Goal: Task Accomplishment & Management: Use online tool/utility

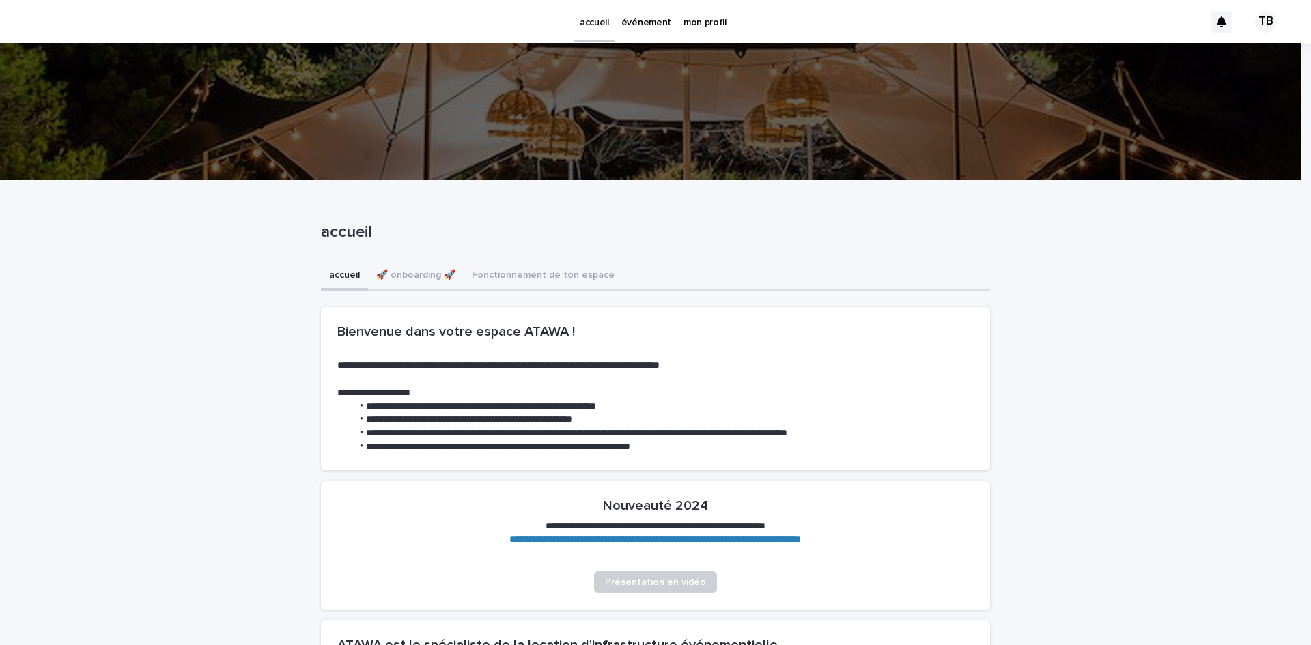
click at [643, 16] on p "événement" at bounding box center [646, 14] width 50 height 29
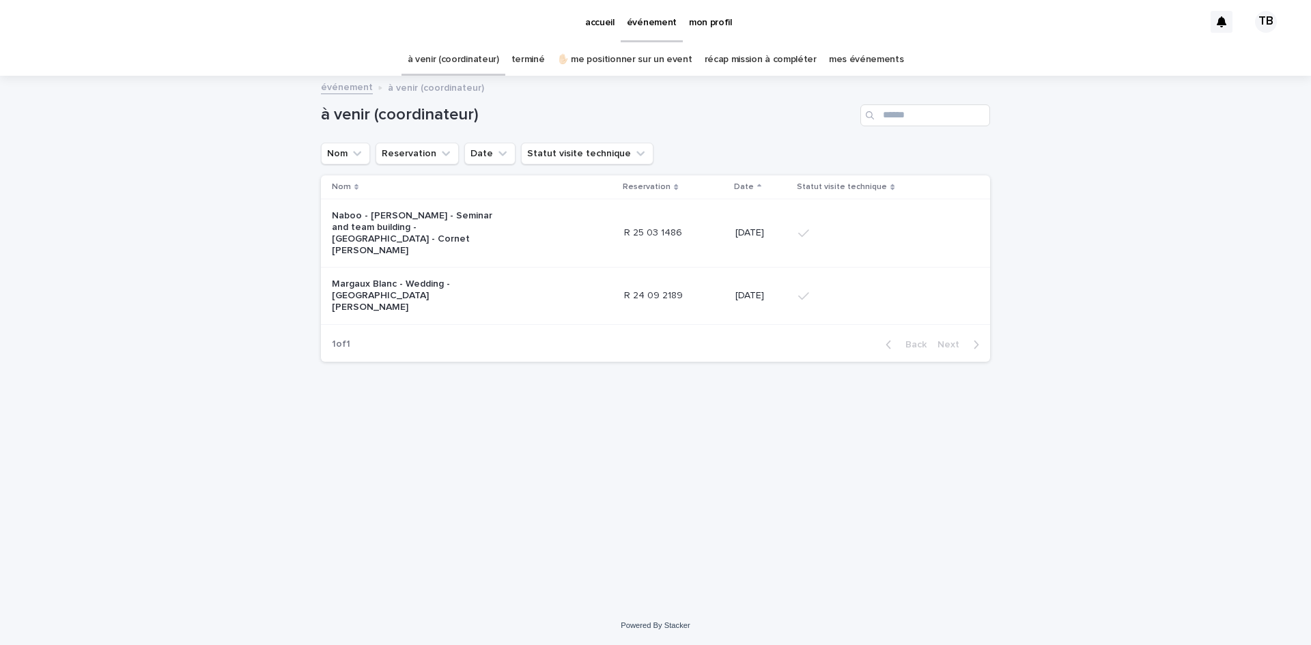
click at [455, 279] on p "Margaux Blanc - Wedding - [GEOGRAPHIC_DATA][PERSON_NAME]" at bounding box center [417, 296] width 171 height 34
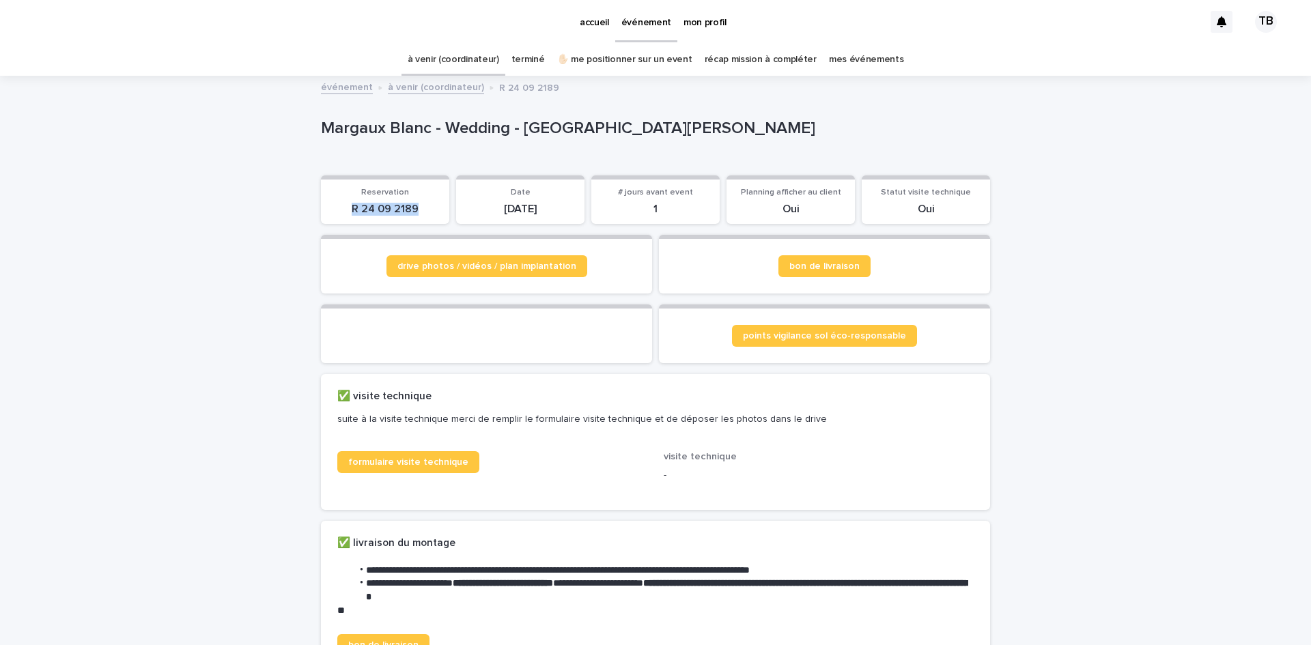
drag, startPoint x: 347, startPoint y: 208, endPoint x: 417, endPoint y: 210, distance: 69.7
click at [417, 210] on p "R 24 09 2189" at bounding box center [385, 209] width 112 height 13
copy p "R 24 09 2189"
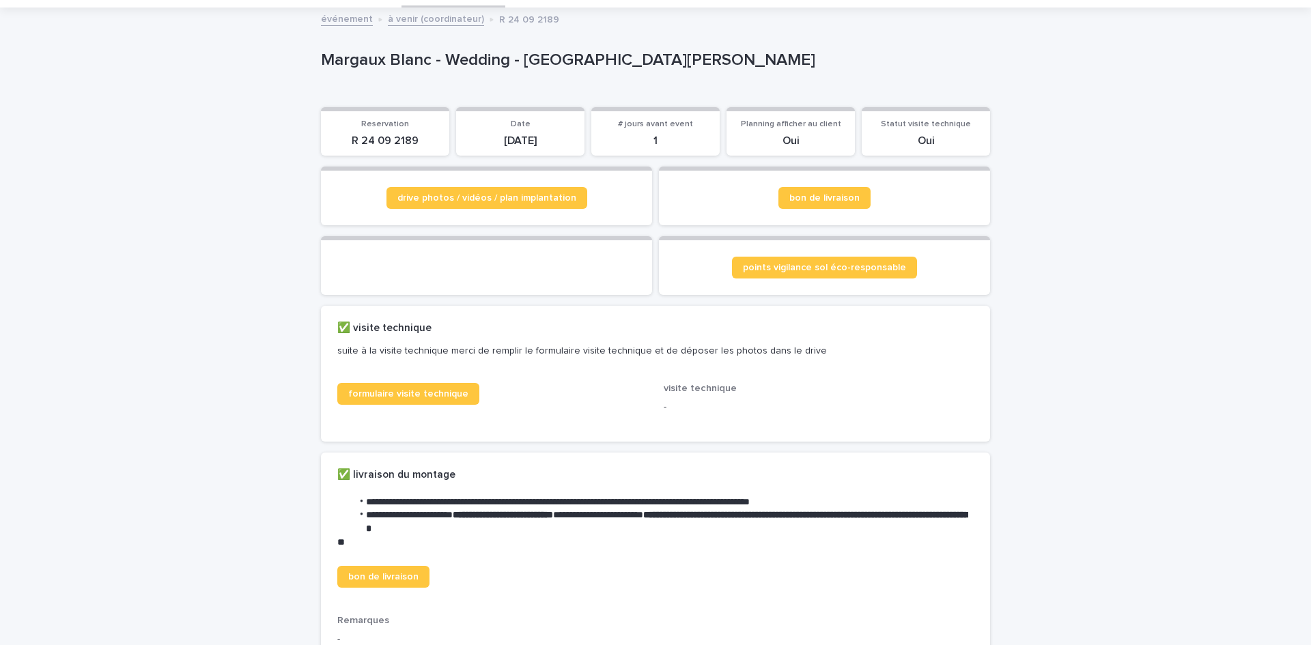
scroll to position [410, 0]
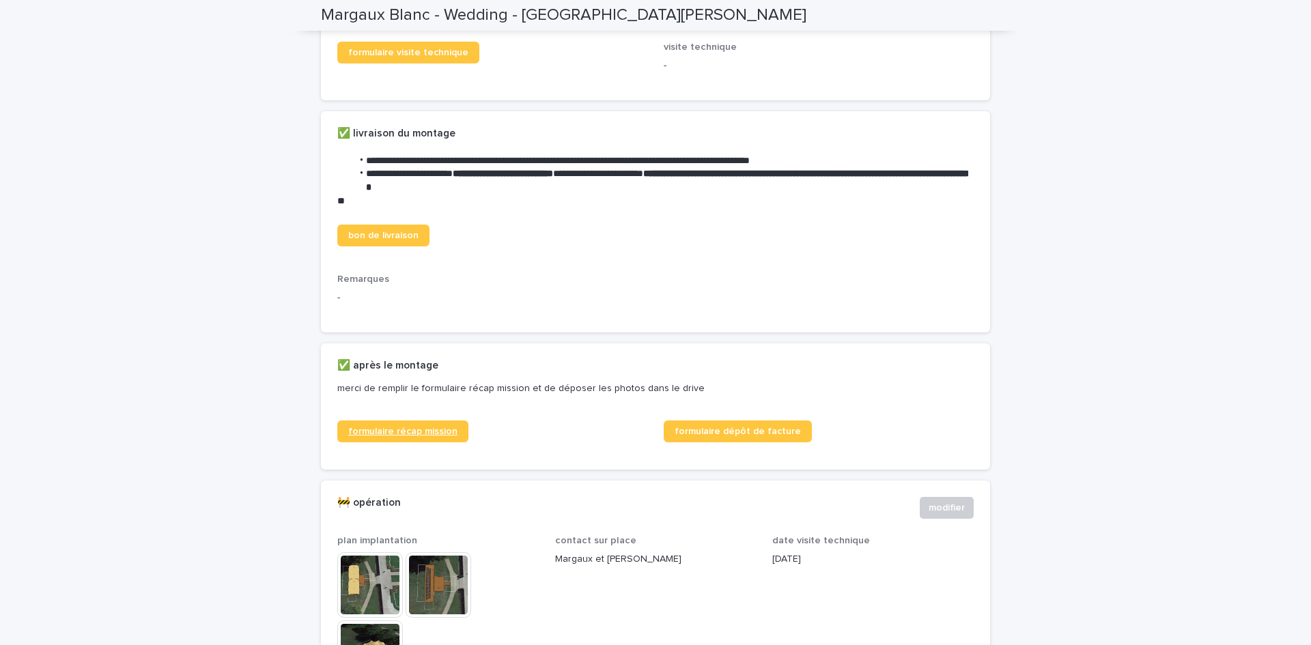
click at [415, 436] on span "formulaire récap mission" at bounding box center [402, 432] width 109 height 10
